Goal: Information Seeking & Learning: Learn about a topic

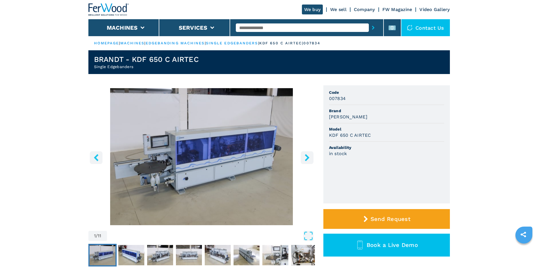
click at [276, 28] on input "text" at bounding box center [302, 27] width 133 height 8
type input "******"
click at [370, 25] on button "submit-button" at bounding box center [373, 27] width 9 height 13
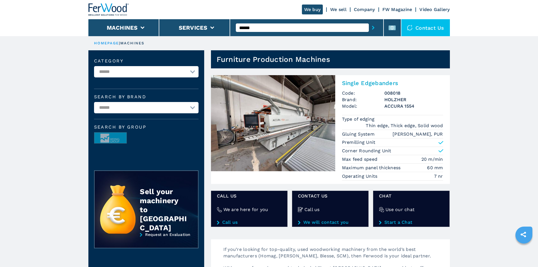
click at [396, 83] on h2 "Single Edgebanders" at bounding box center [392, 83] width 101 height 7
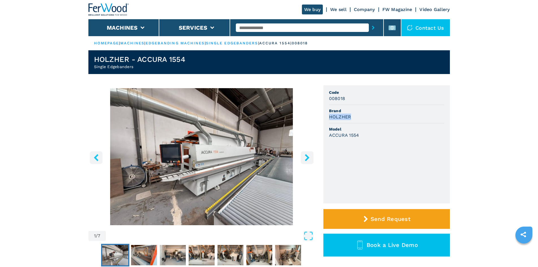
drag, startPoint x: 329, startPoint y: 117, endPoint x: 354, endPoint y: 117, distance: 25.7
click at [354, 117] on div "HOLZHER" at bounding box center [386, 116] width 115 height 6
copy h3 "HOLZHER"
click at [372, 119] on div "HOLZHER" at bounding box center [386, 116] width 115 height 6
drag, startPoint x: 329, startPoint y: 135, endPoint x: 364, endPoint y: 135, distance: 34.7
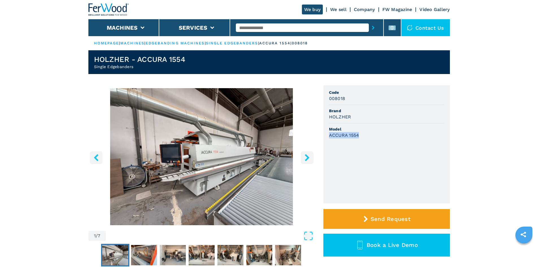
click at [364, 135] on div "ACCURA 1554" at bounding box center [386, 135] width 115 height 6
copy h3 "ACCURA 1554"
click at [374, 128] on span "Model" at bounding box center [386, 129] width 115 height 6
drag, startPoint x: 330, startPoint y: 99, endPoint x: 346, endPoint y: 100, distance: 17.0
click at [346, 100] on div "008018" at bounding box center [386, 98] width 115 height 6
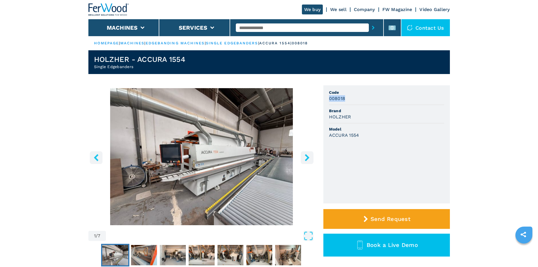
copy h3 "008018"
click at [329, 100] on h3 "008018" at bounding box center [337, 98] width 16 height 6
drag, startPoint x: 328, startPoint y: 117, endPoint x: 359, endPoint y: 120, distance: 30.3
click at [359, 120] on div "HOLZHER" at bounding box center [386, 116] width 115 height 6
copy h3 "HOLZHER"
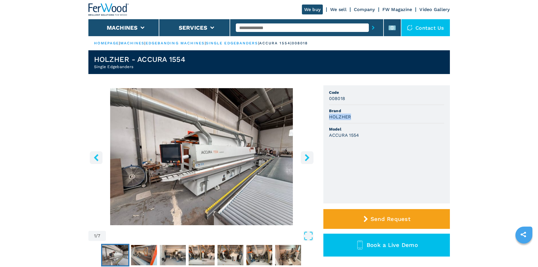
click at [372, 117] on div "HOLZHER" at bounding box center [386, 116] width 115 height 6
drag, startPoint x: 330, startPoint y: 135, endPoint x: 359, endPoint y: 137, distance: 29.7
click at [359, 137] on div "ACCURA 1554" at bounding box center [386, 135] width 115 height 6
copy h3 "ACCURA 1554"
click at [392, 153] on ul "Code 008018 Brand HOLZHER Model ACCURA 1554" at bounding box center [386, 144] width 126 height 118
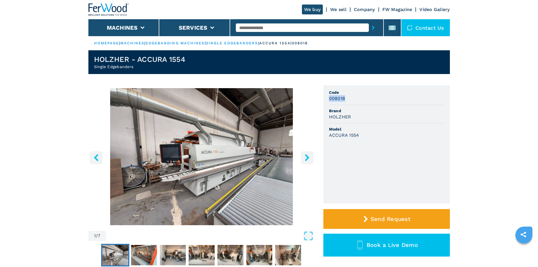
drag, startPoint x: 328, startPoint y: 98, endPoint x: 350, endPoint y: 101, distance: 22.1
click at [350, 101] on ul "Code 008018 Brand HOLZHER Model ACCURA 1554" at bounding box center [386, 144] width 126 height 118
copy h3 "008018"
